Goal: Information Seeking & Learning: Learn about a topic

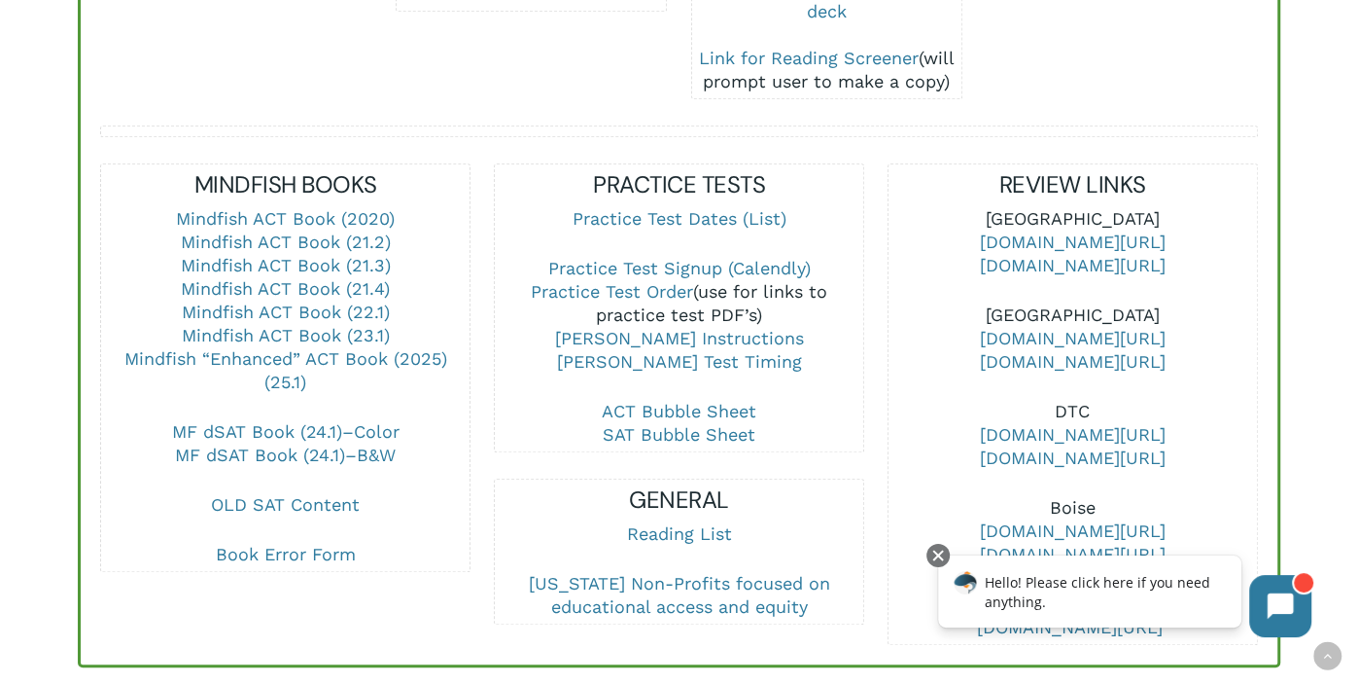
scroll to position [677, 0]
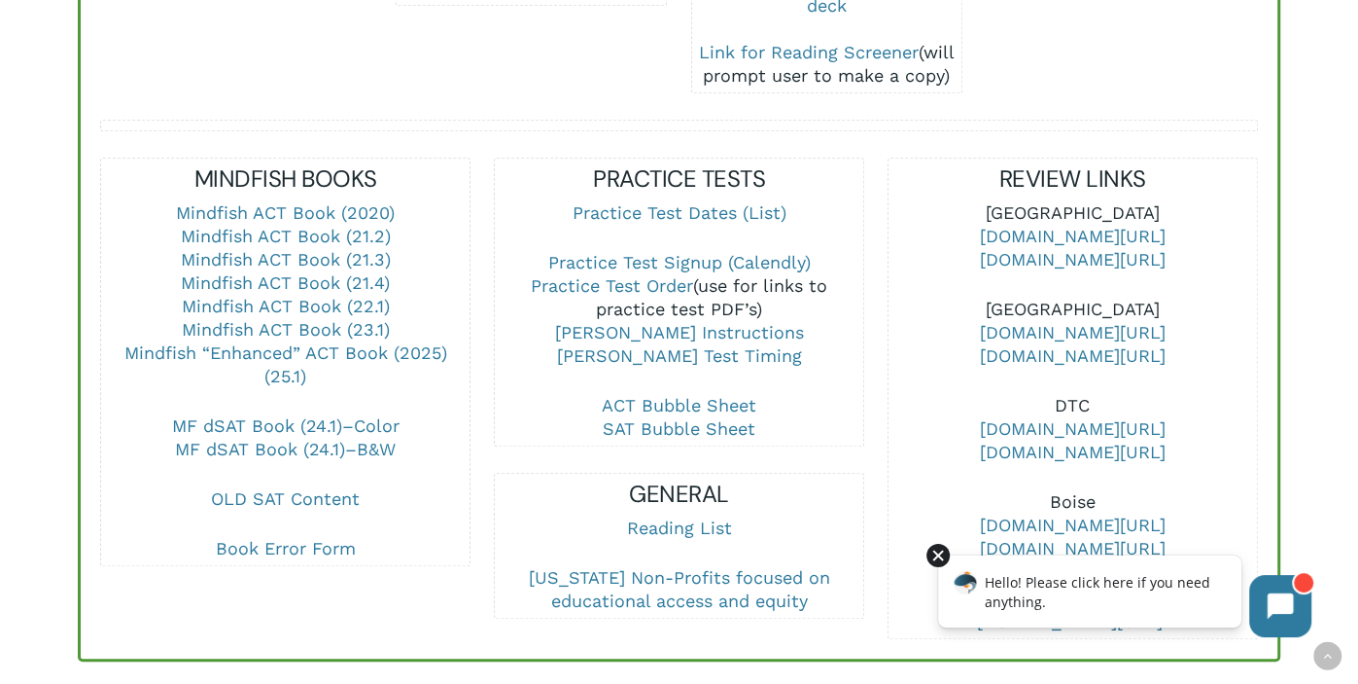
click at [941, 556] on div at bounding box center [938, 555] width 23 height 23
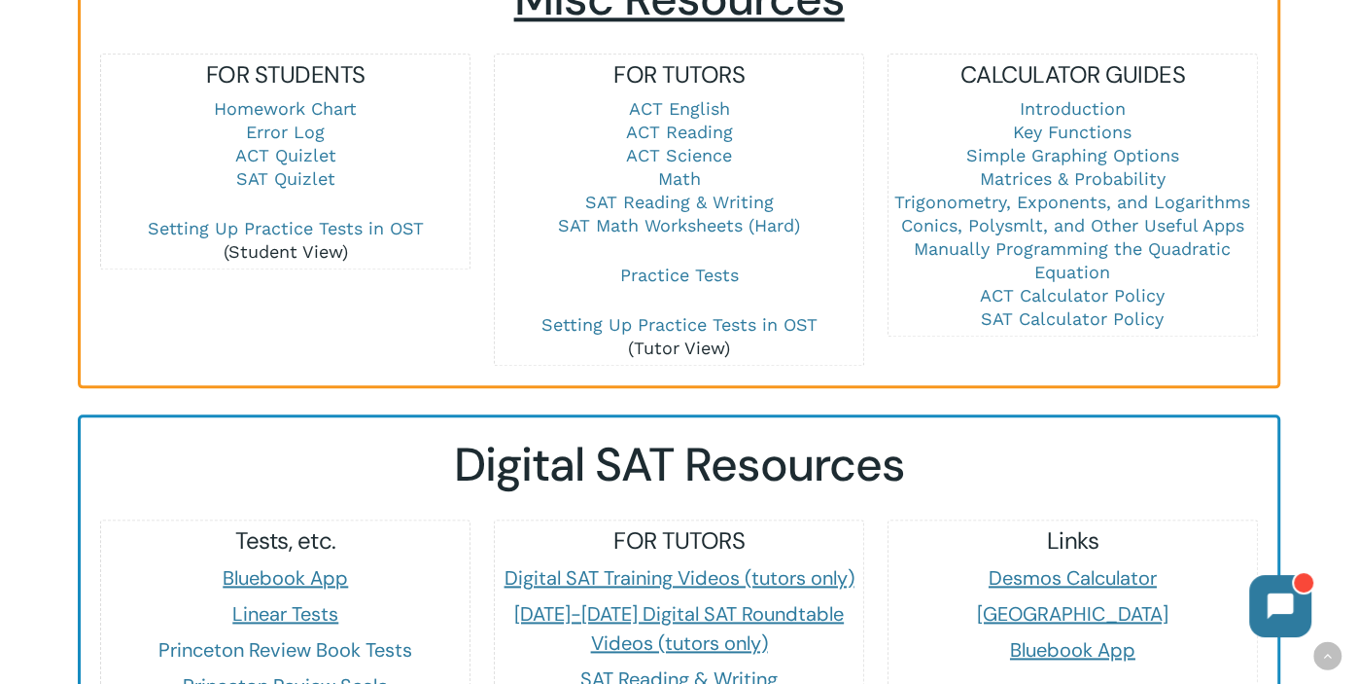
scroll to position [1407, 0]
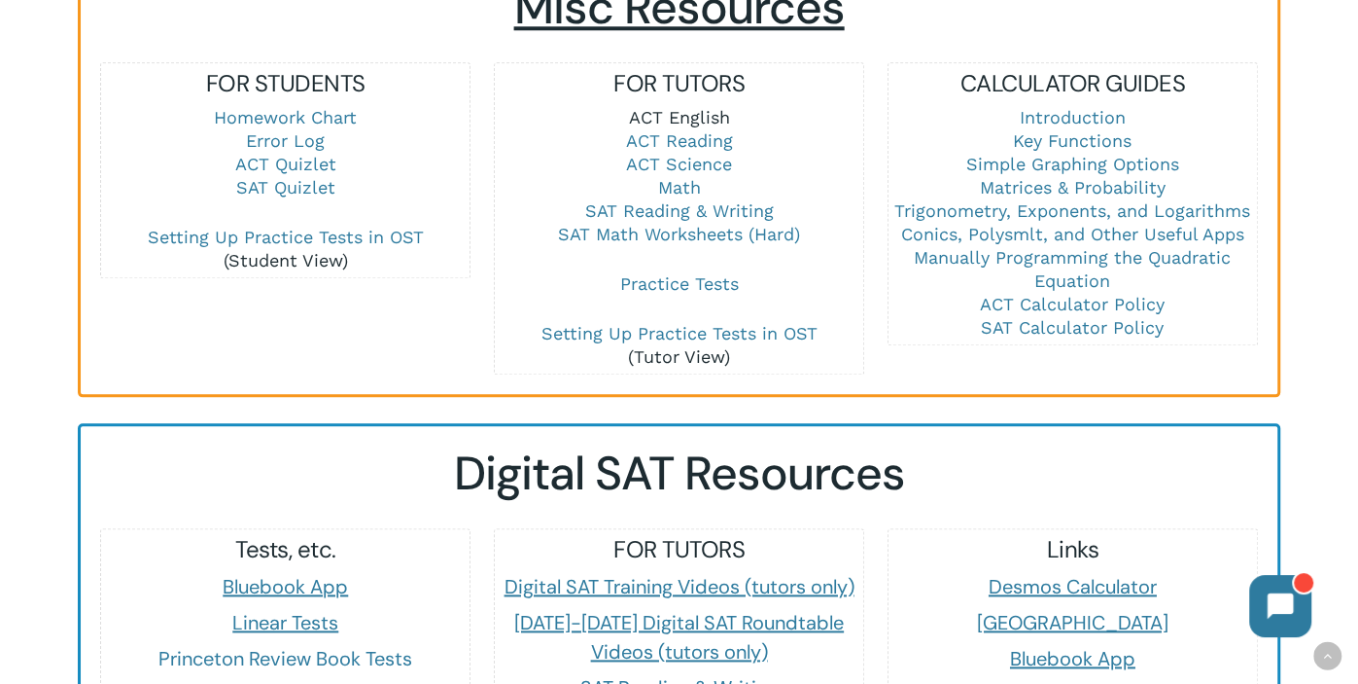
click at [686, 107] on link "ACT English" at bounding box center [678, 117] width 101 height 20
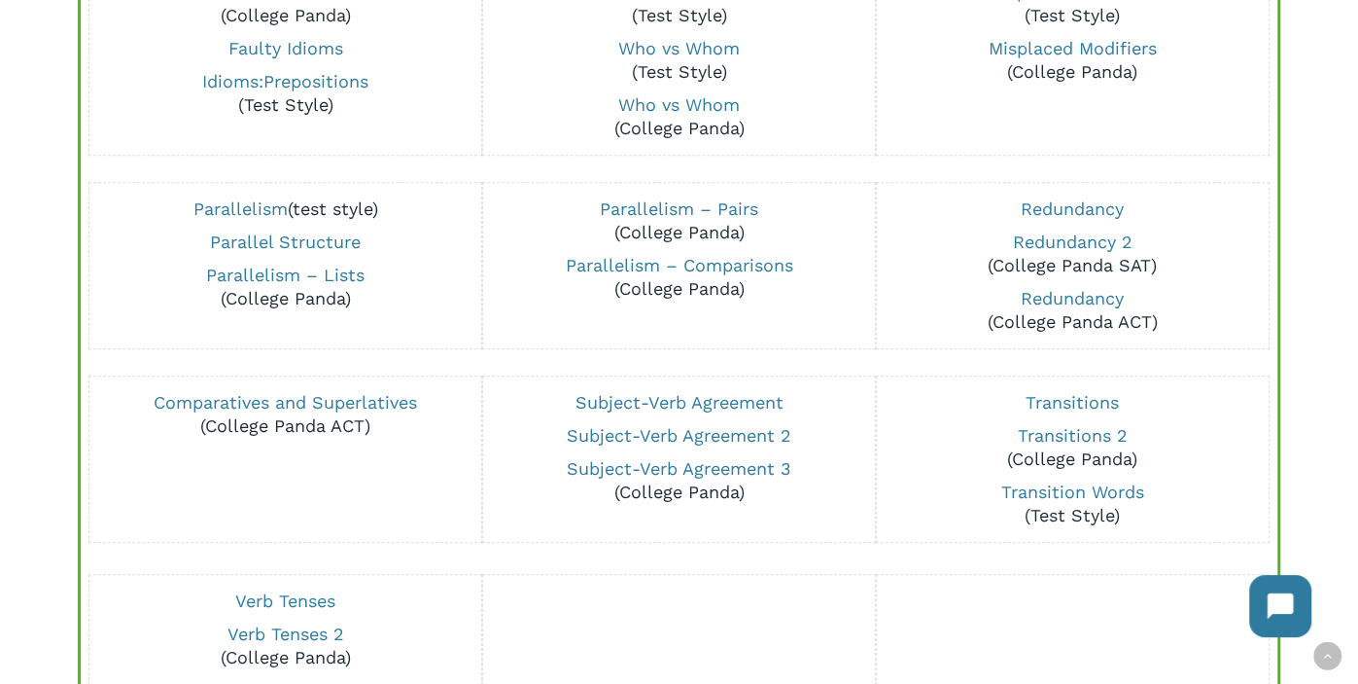
scroll to position [1250, 0]
click at [615, 398] on link "Subject-Verb Agreement" at bounding box center [679, 400] width 208 height 20
click at [677, 459] on link "Subject-Verb Agreement 3" at bounding box center [679, 466] width 225 height 20
click at [613, 429] on link "Subject-Verb Agreement 2" at bounding box center [679, 433] width 225 height 20
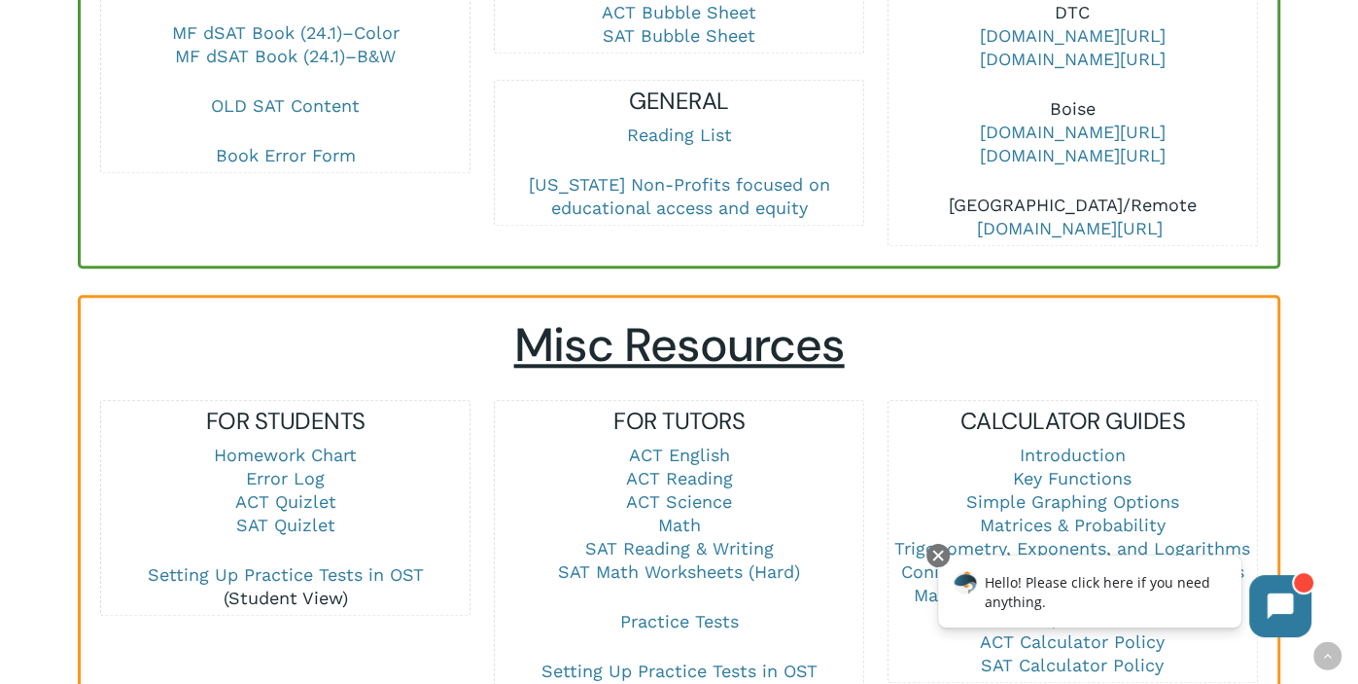
scroll to position [1069, 0]
click at [495, 444] on p "ACT English ACT Reading ACT Science Math SAT Reading & Writing SAT Math Workshe…" at bounding box center [679, 527] width 368 height 166
click at [937, 556] on div at bounding box center [938, 555] width 23 height 23
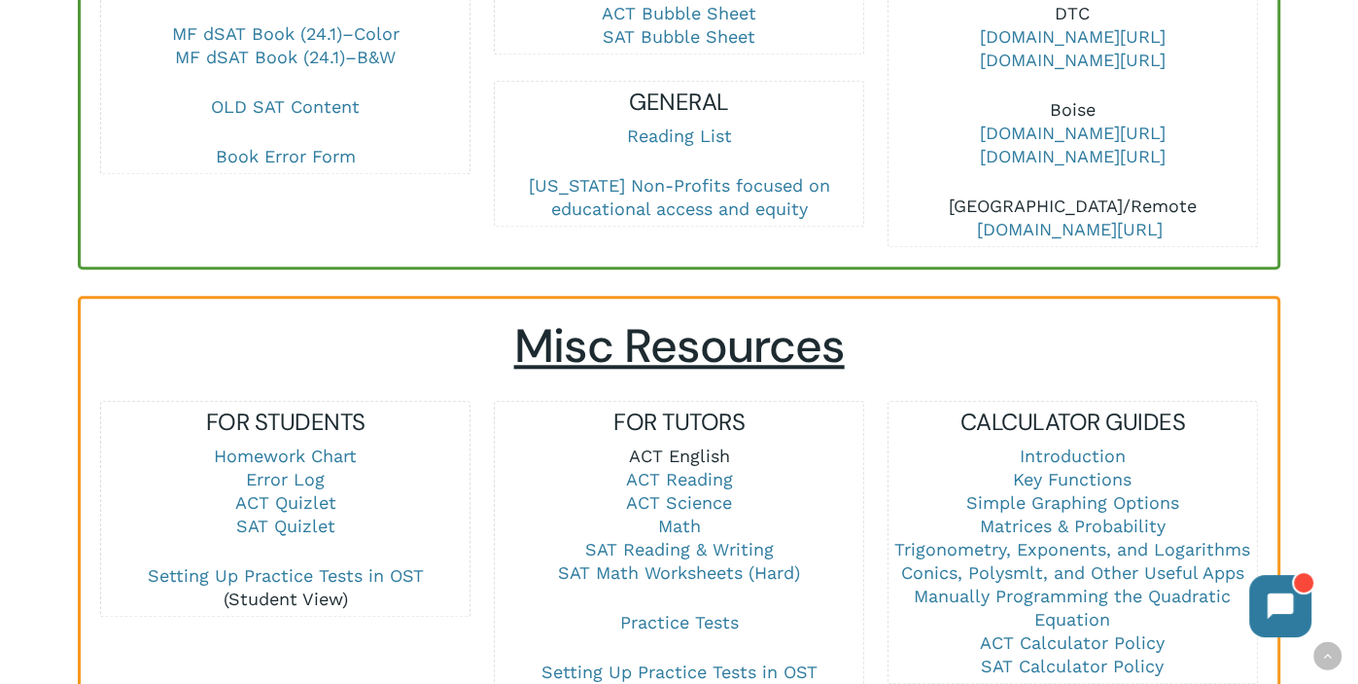
click at [635, 445] on link "ACT English" at bounding box center [678, 455] width 101 height 20
